Goal: Task Accomplishment & Management: Manage account settings

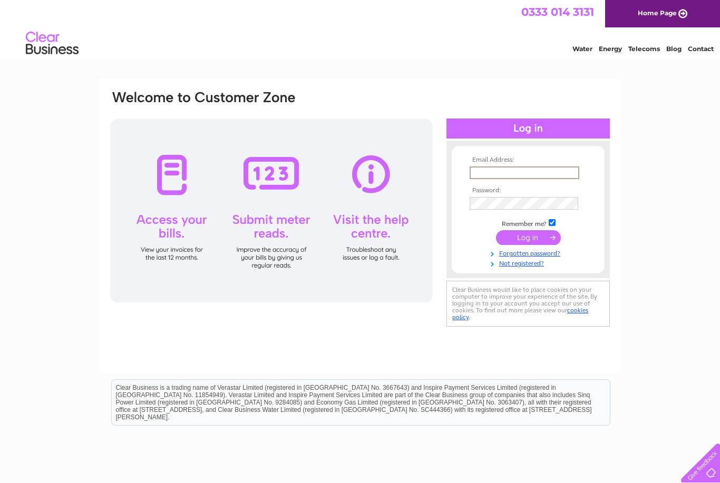
type input "tuffielde@gmail.com"
click at [528, 238] on input "submit" at bounding box center [528, 237] width 65 height 15
click at [530, 233] on input "submit" at bounding box center [528, 236] width 65 height 15
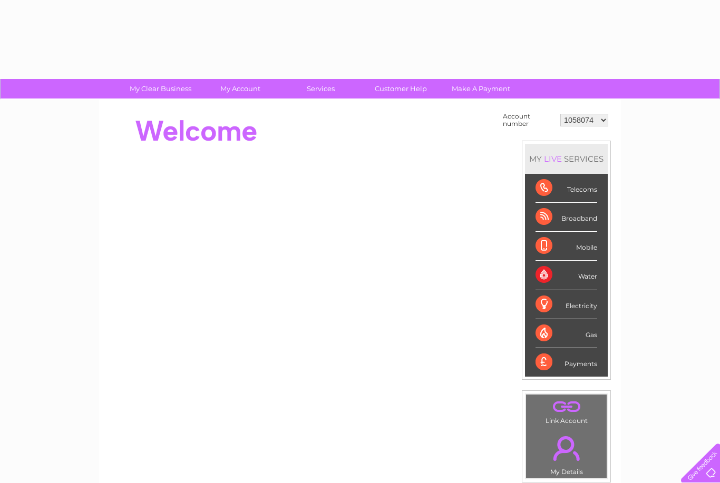
click at [539, 238] on div "Mobile" at bounding box center [567, 246] width 62 height 29
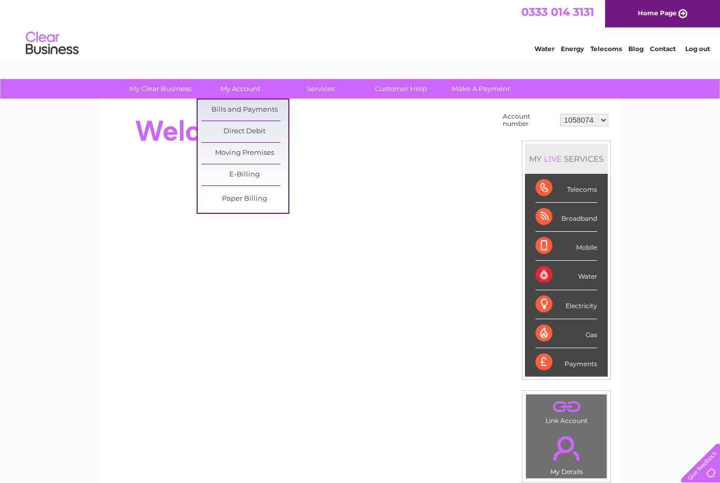
click at [271, 106] on link "Bills and Payments" at bounding box center [244, 110] width 87 height 21
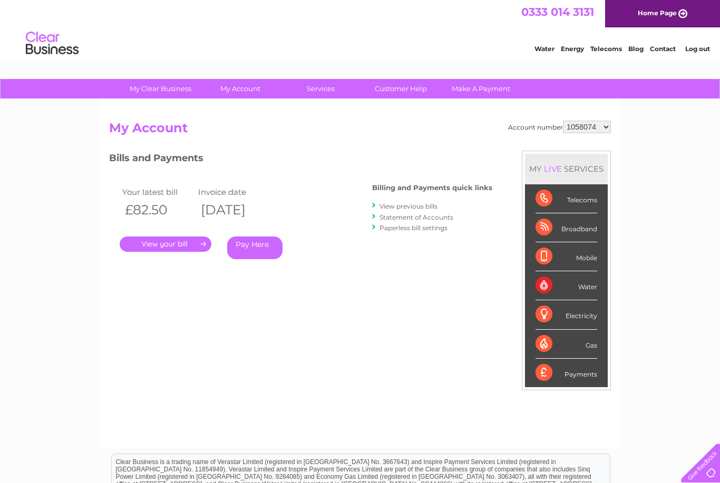
click at [187, 237] on link "." at bounding box center [166, 244] width 92 height 15
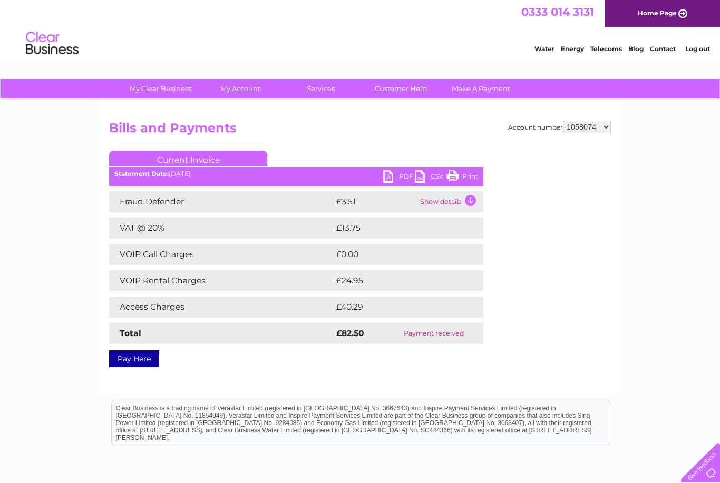
click at [394, 173] on link "PDF" at bounding box center [399, 177] width 32 height 15
click at [592, 126] on select "1058074 30297186" at bounding box center [587, 127] width 48 height 13
select select "30297186"
click at [585, 129] on select "1058074 30297186" at bounding box center [587, 127] width 48 height 13
click at [584, 130] on select "1058074 30297186" at bounding box center [587, 127] width 48 height 13
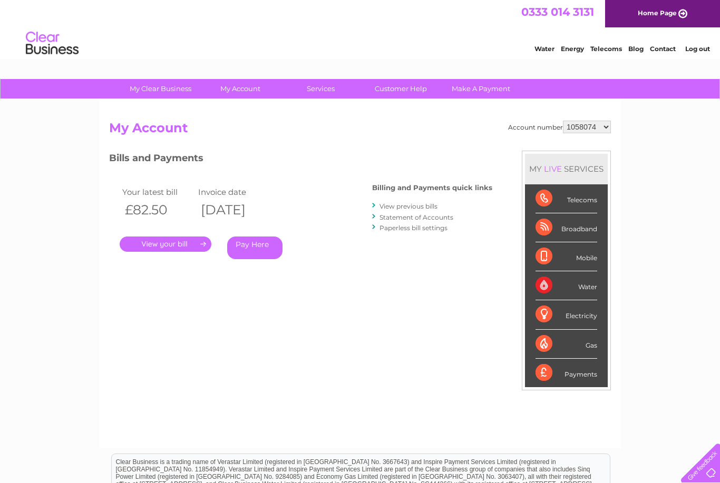
click at [591, 129] on select "1058074 30297186" at bounding box center [587, 127] width 48 height 13
select select "30297186"
click at [174, 244] on link "." at bounding box center [166, 244] width 92 height 15
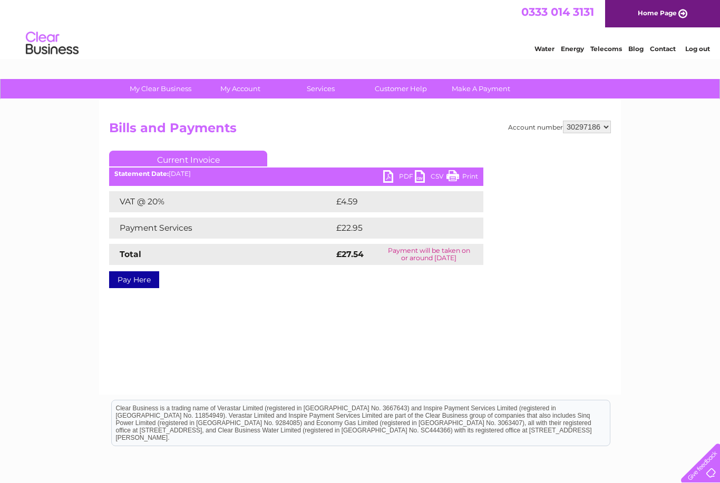
click at [388, 179] on link "PDF" at bounding box center [399, 177] width 32 height 15
